Goal: Check status: Check status

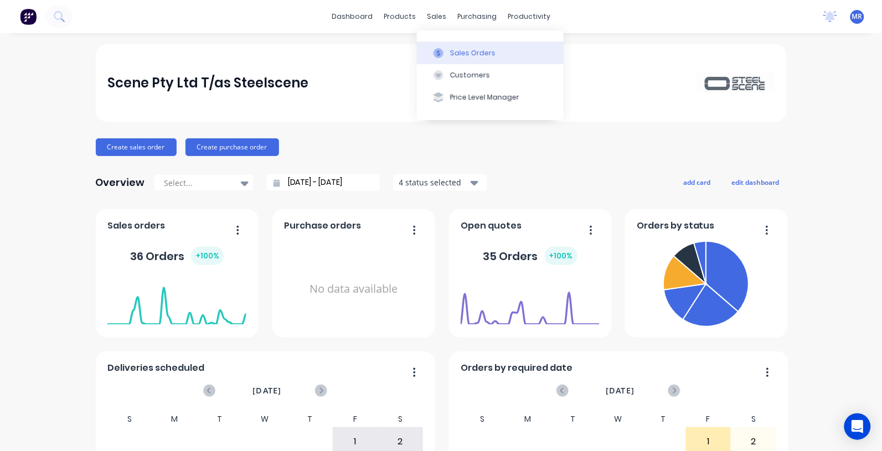
click at [467, 49] on div "Sales Orders" at bounding box center [472, 53] width 45 height 10
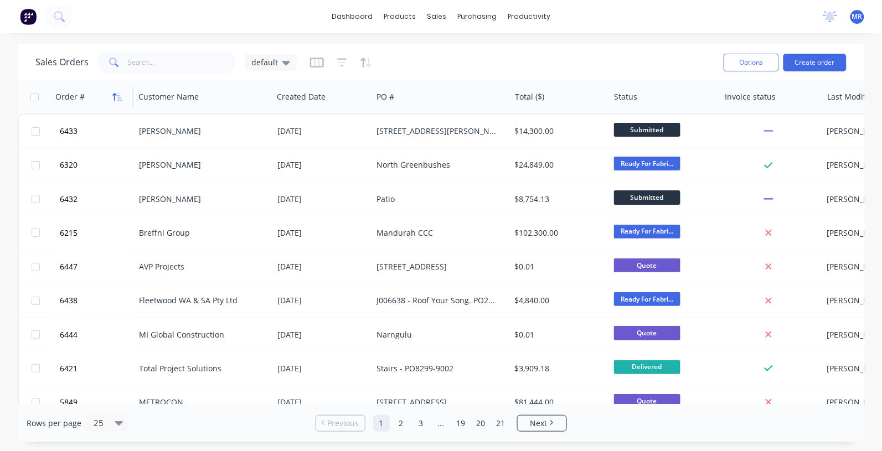
click at [117, 96] on icon "button" at bounding box center [117, 97] width 10 height 9
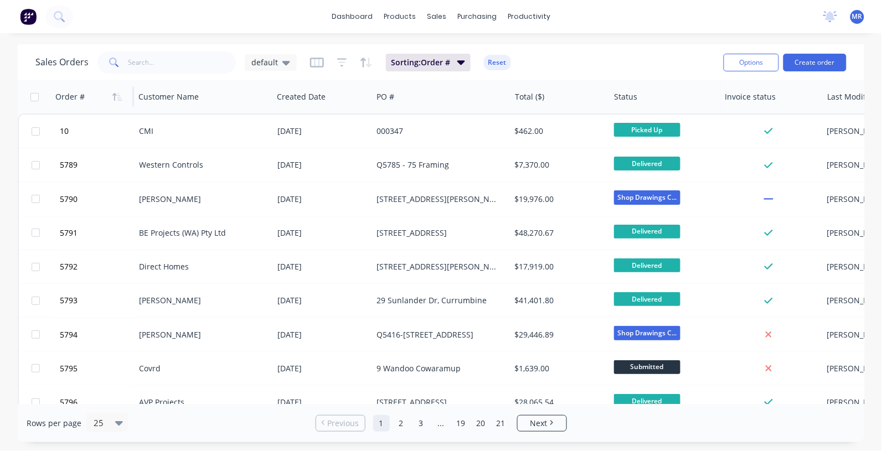
click at [118, 95] on icon "button" at bounding box center [119, 97] width 5 height 8
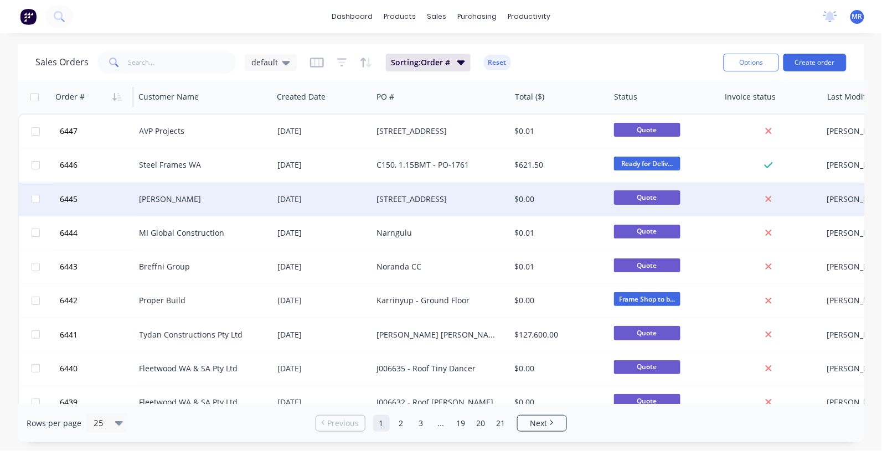
click at [394, 198] on div "[STREET_ADDRESS]" at bounding box center [438, 199] width 123 height 11
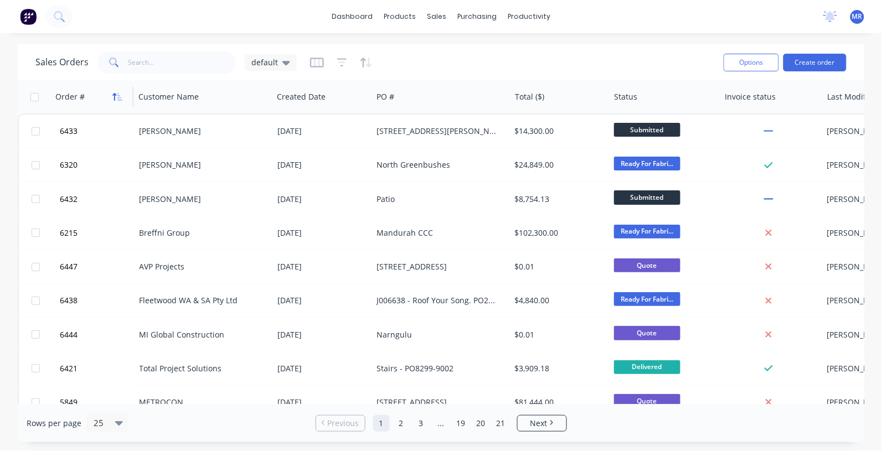
click at [121, 102] on button "button" at bounding box center [117, 97] width 17 height 17
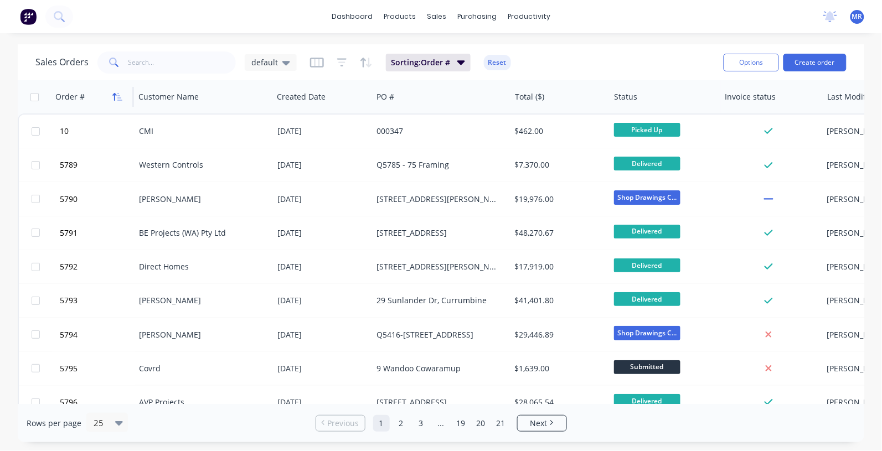
click at [119, 100] on icon "button" at bounding box center [119, 97] width 5 height 8
